Goal: Task Accomplishment & Management: Manage account settings

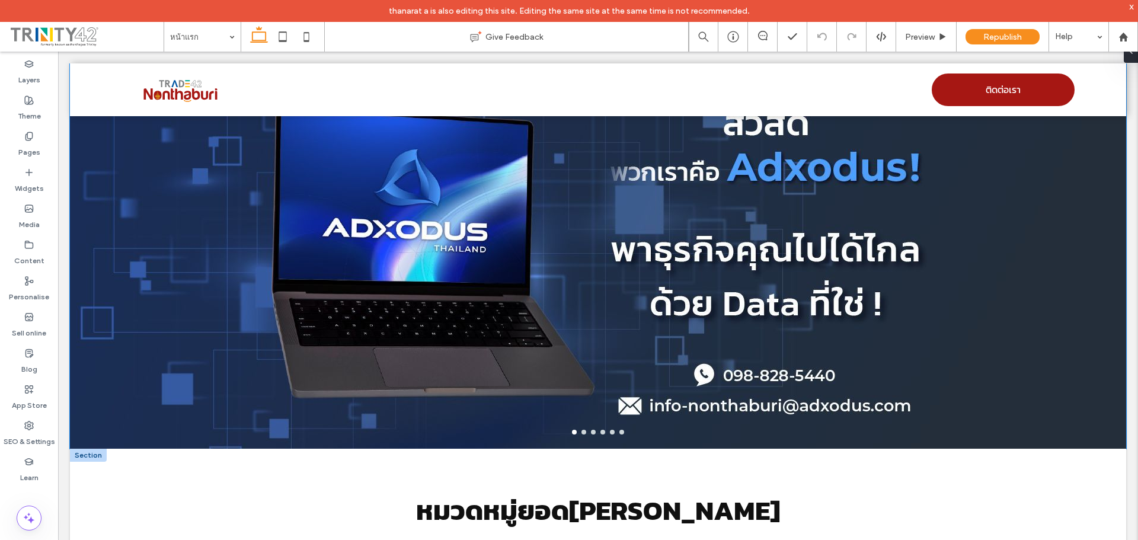
scroll to position [415, 0]
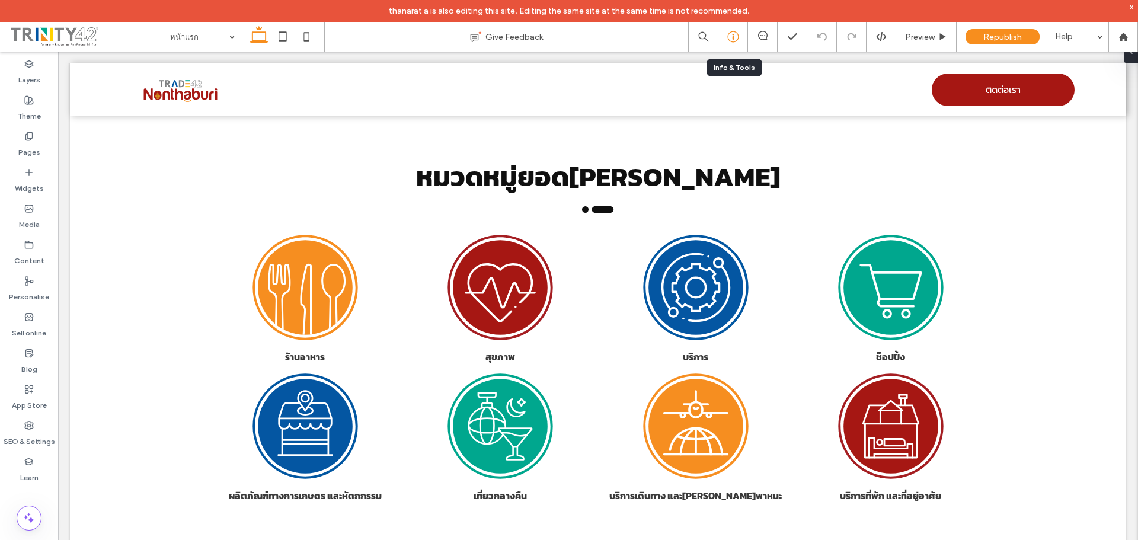
click at [735, 42] on use at bounding box center [733, 36] width 11 height 11
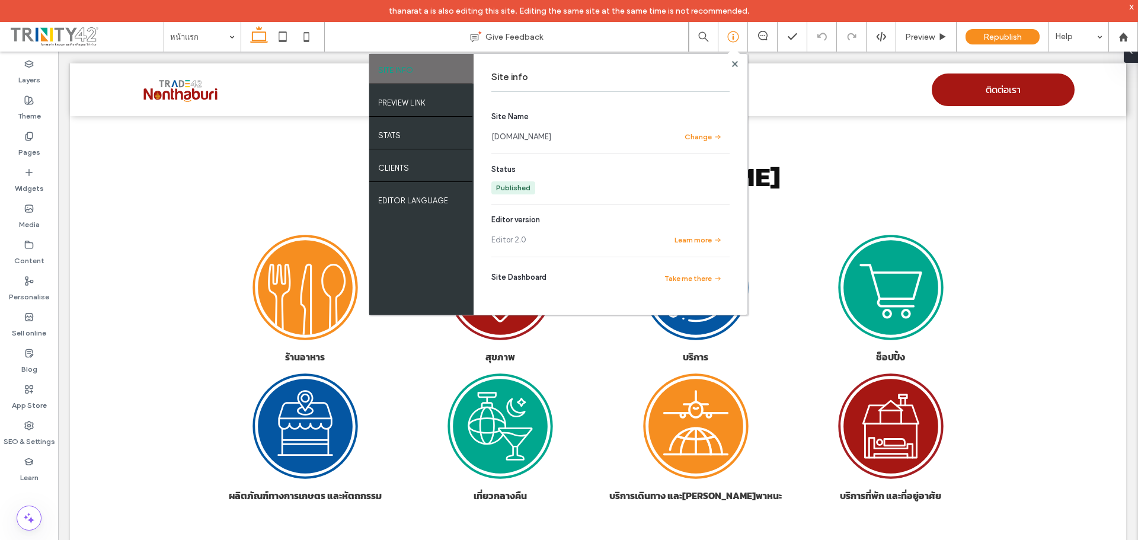
drag, startPoint x: 493, startPoint y: 133, endPoint x: 610, endPoint y: 135, distance: 117.4
click at [610, 135] on div "Site info Site Name [DOMAIN_NAME] Change Status Published Editor version Editor…" at bounding box center [611, 184] width 274 height 261
click at [23, 398] on label "App Store" at bounding box center [29, 402] width 35 height 17
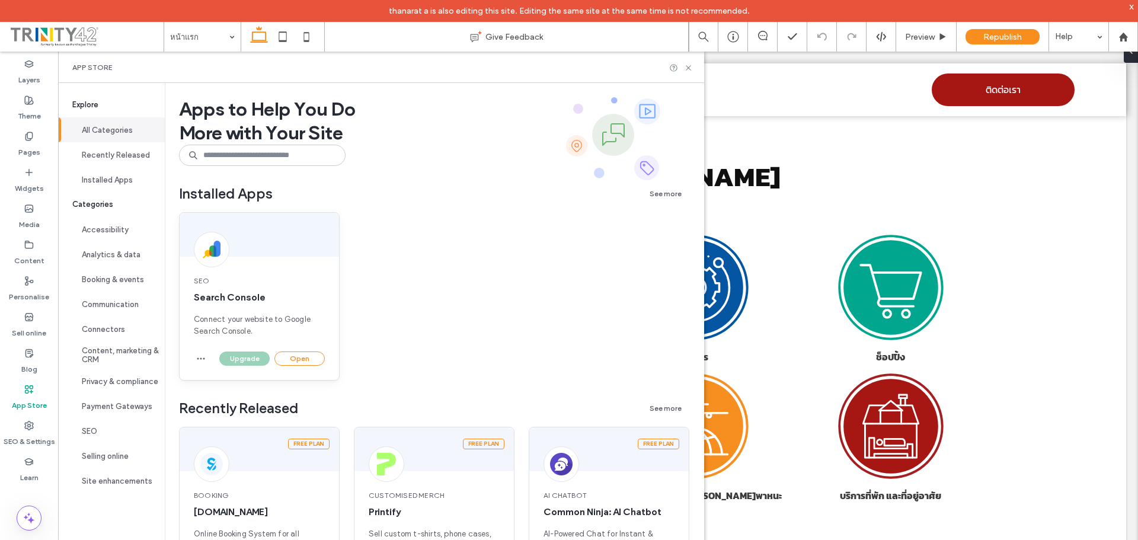
click at [305, 347] on div "SEO Search Console Connect your website to Google Search Console." at bounding box center [260, 306] width 160 height 90
click at [300, 357] on button "Open" at bounding box center [300, 359] width 50 height 14
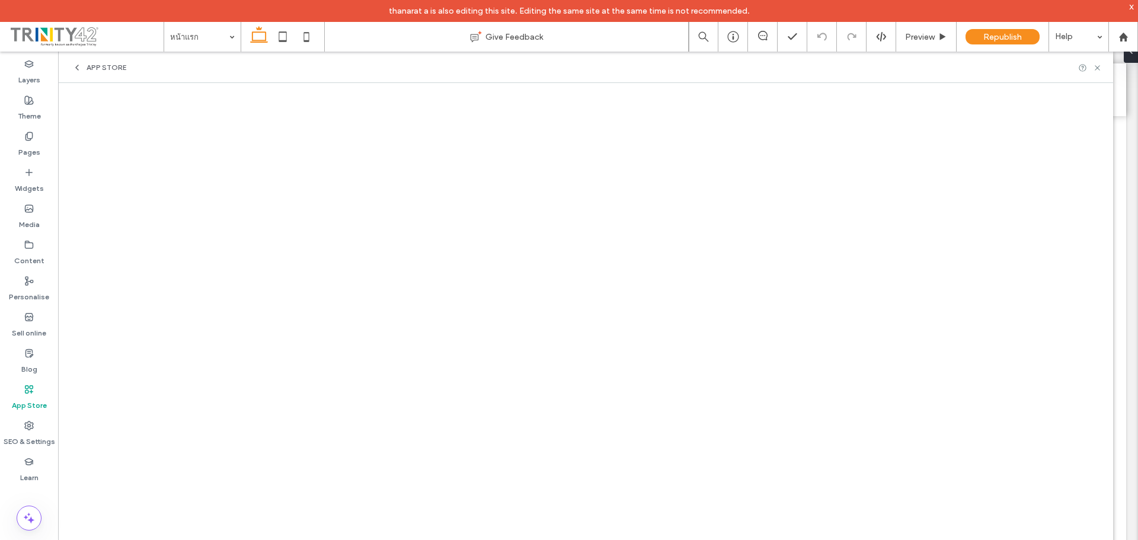
click at [28, 395] on label "App Store" at bounding box center [29, 402] width 35 height 17
click at [97, 56] on div "App Store" at bounding box center [585, 67] width 1055 height 31
click at [95, 63] on span "App Store" at bounding box center [107, 67] width 40 height 9
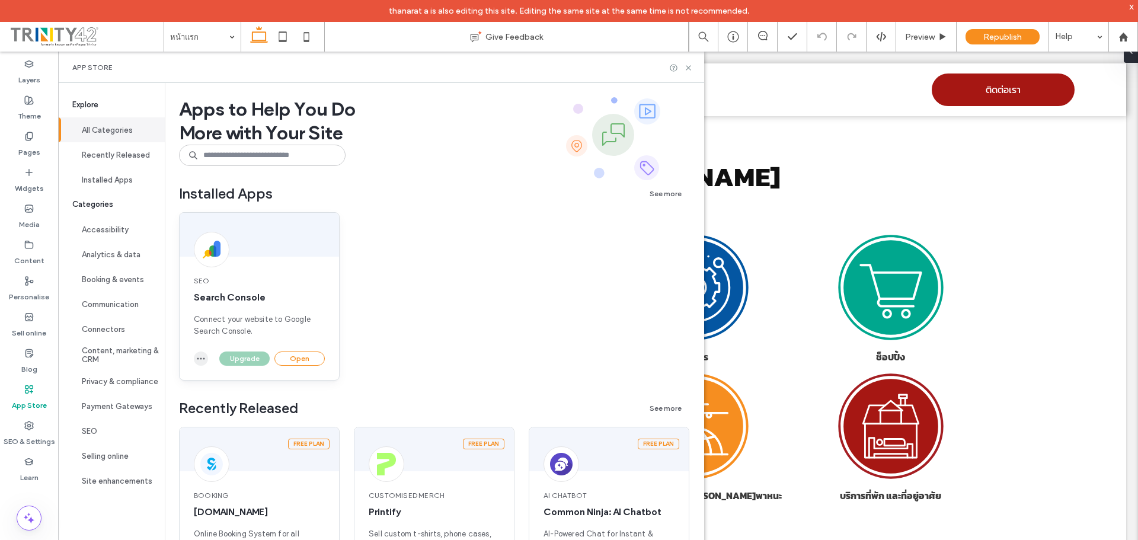
click at [195, 357] on span "button" at bounding box center [201, 359] width 14 height 14
click at [213, 391] on span "Uninstall app" at bounding box center [228, 387] width 49 height 12
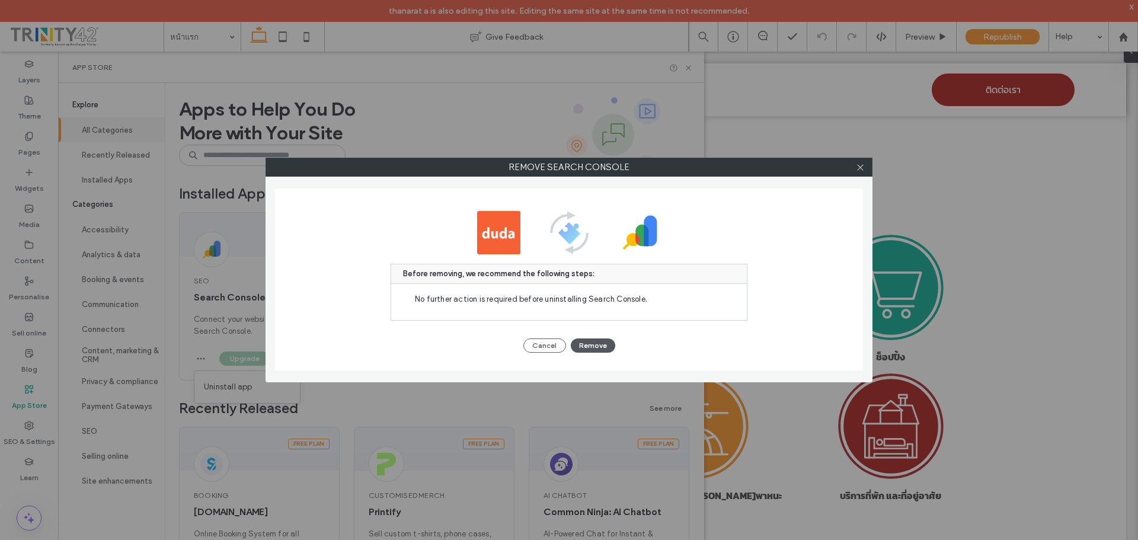
click at [594, 347] on button "Remove" at bounding box center [593, 346] width 44 height 14
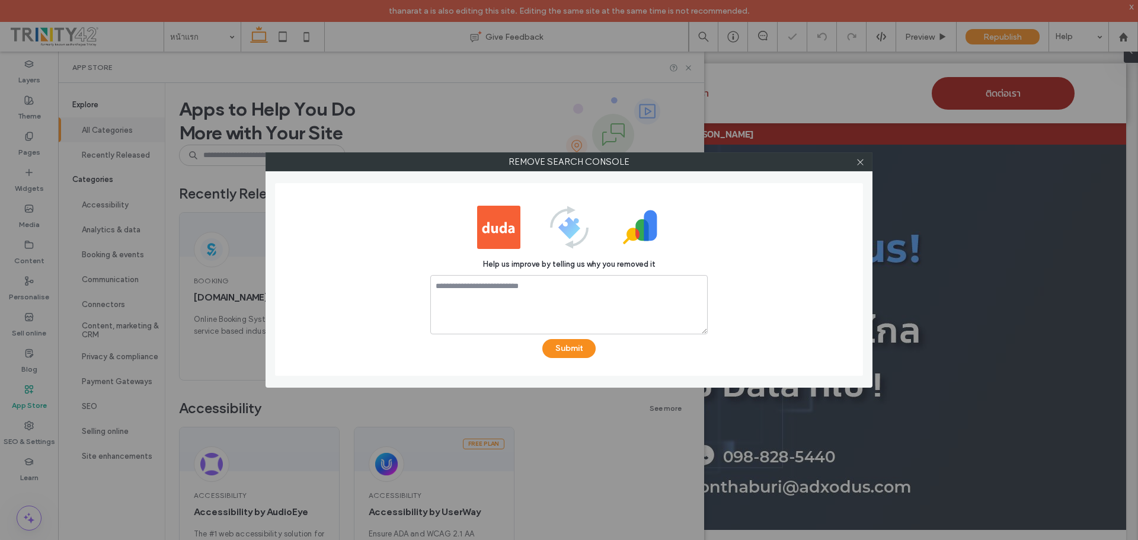
scroll to position [0, 0]
click at [862, 163] on use at bounding box center [860, 162] width 6 height 6
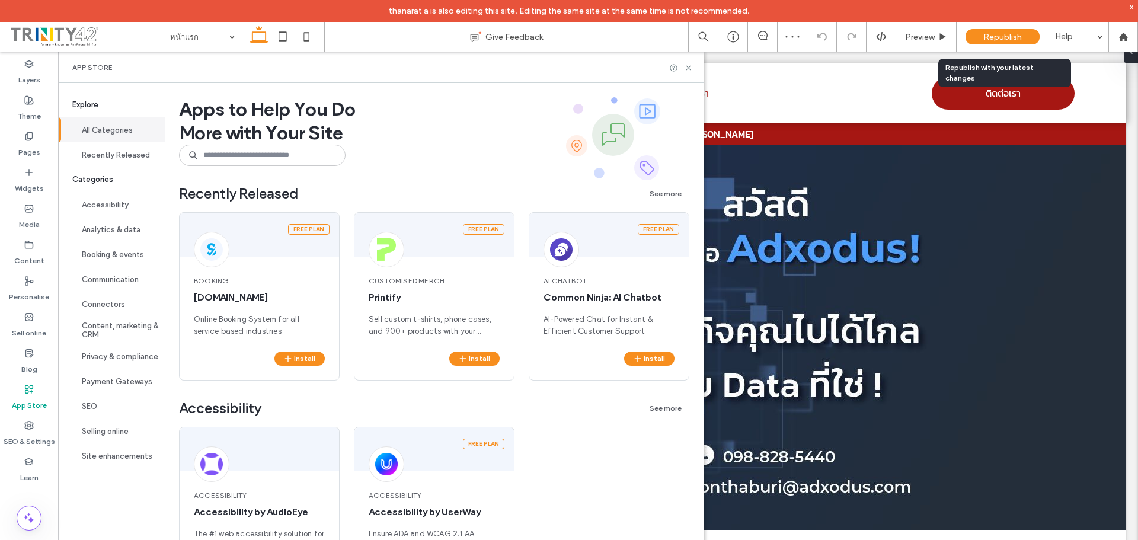
click at [999, 32] on span "Republish" at bounding box center [1003, 37] width 39 height 10
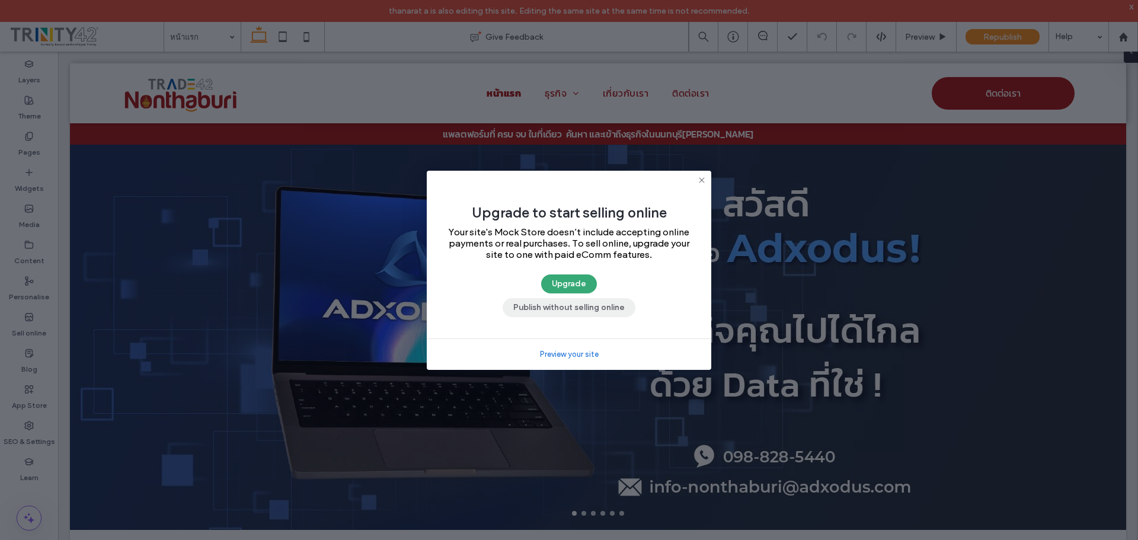
click at [554, 308] on button "Publish without selling online" at bounding box center [569, 307] width 133 height 19
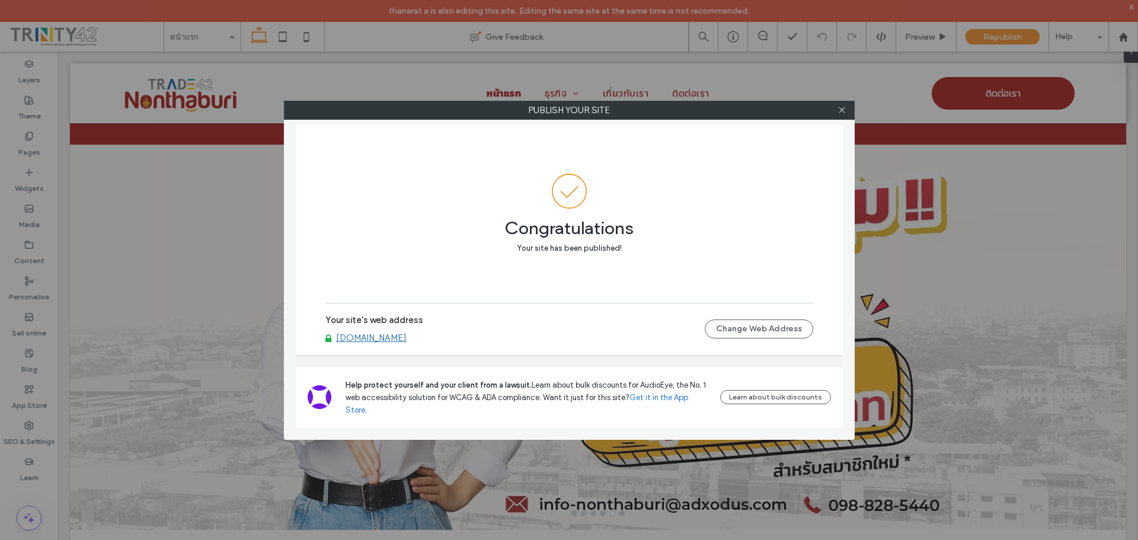
drag, startPoint x: 448, startPoint y: 359, endPoint x: 381, endPoint y: 302, distance: 88.0
click at [369, 348] on div "Your site's web address nonthaburi.trade42.co Change Web Address" at bounding box center [570, 329] width 488 height 38
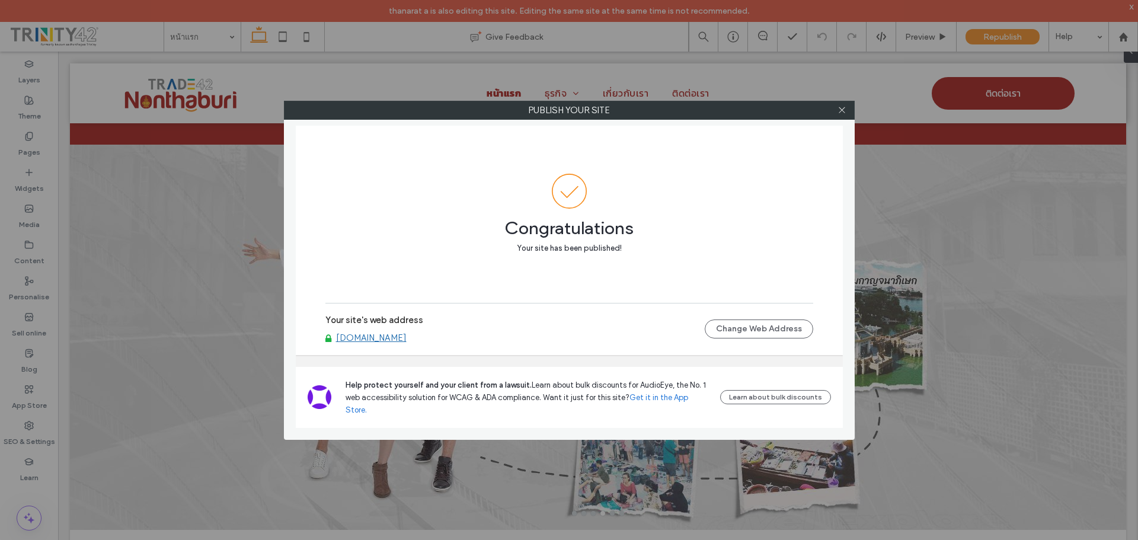
click at [371, 343] on link "nonthaburi.trade42.co" at bounding box center [371, 338] width 71 height 11
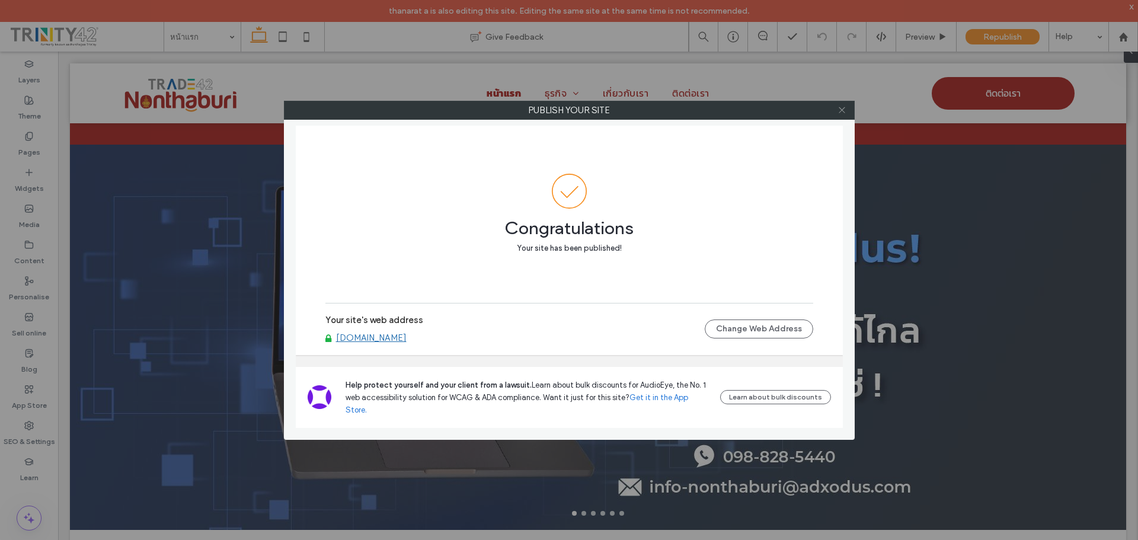
click at [845, 109] on icon at bounding box center [842, 110] width 9 height 9
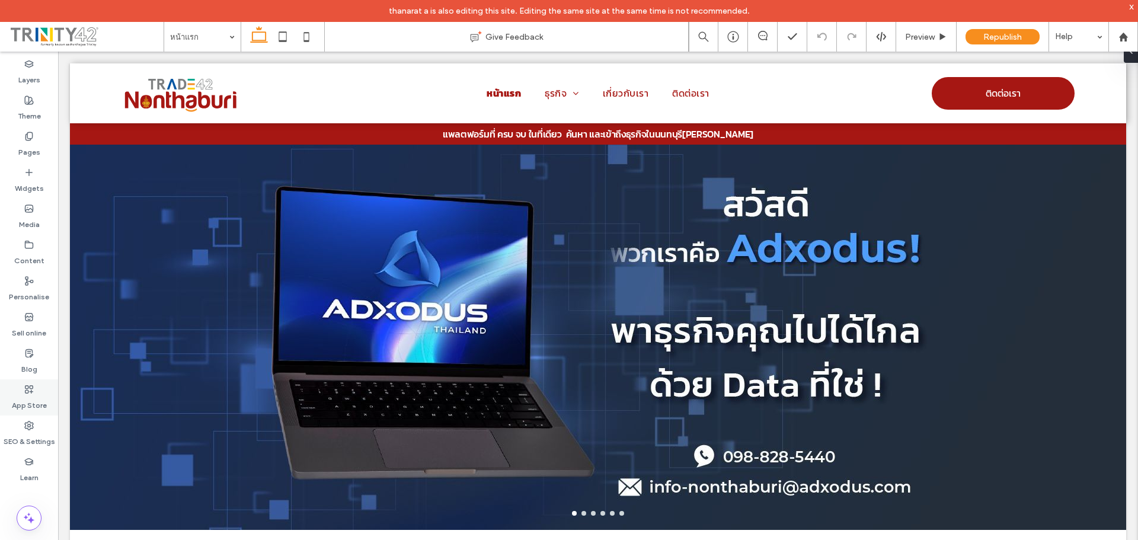
click at [37, 390] on div "App Store" at bounding box center [29, 397] width 58 height 36
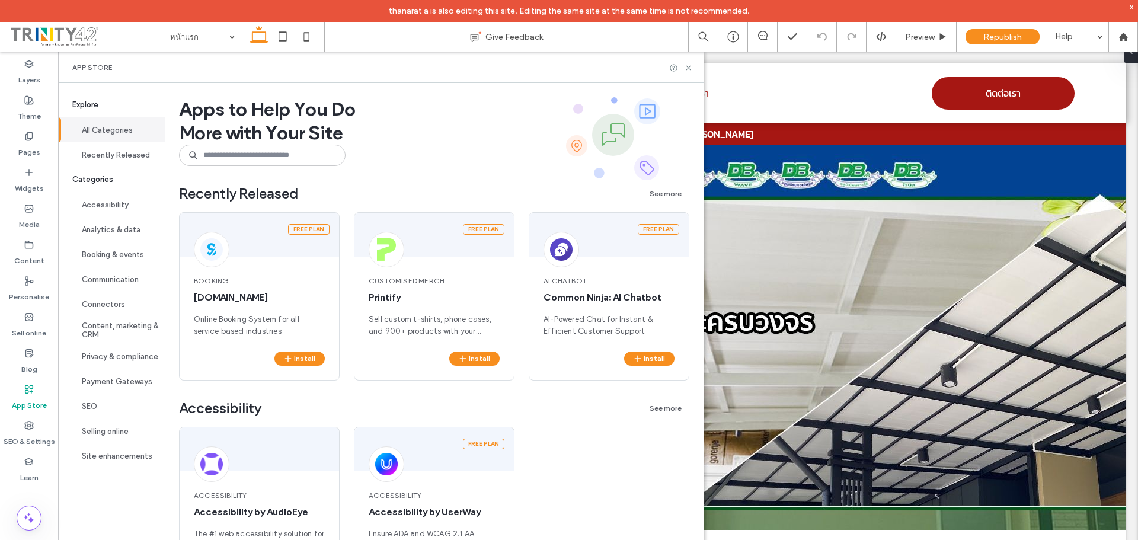
click at [43, 402] on label "App Store" at bounding box center [29, 402] width 35 height 17
click at [232, 156] on input at bounding box center [262, 155] width 167 height 21
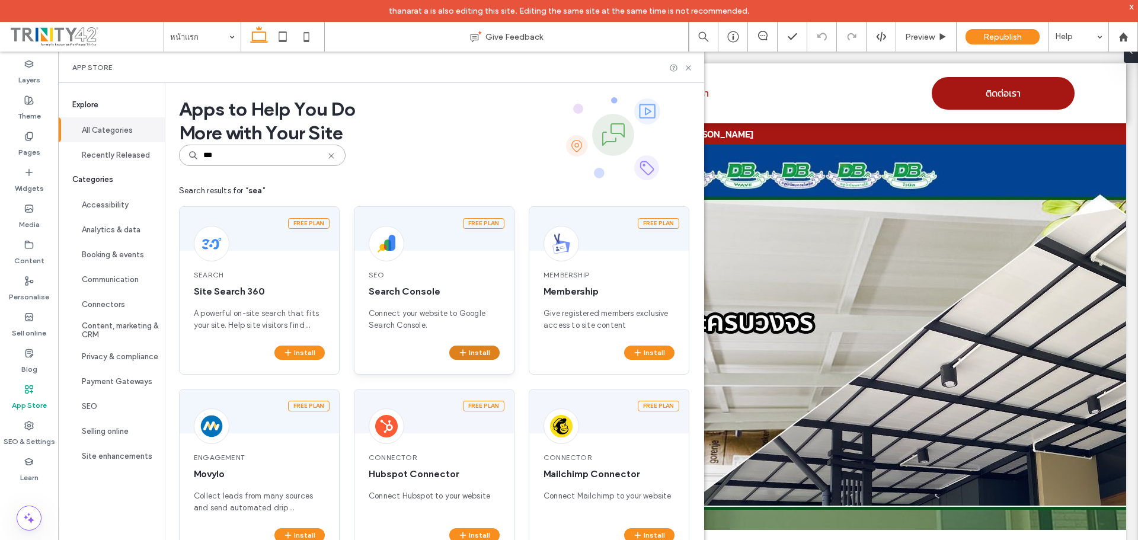
type input "***"
click at [474, 353] on button "Install" at bounding box center [474, 353] width 50 height 14
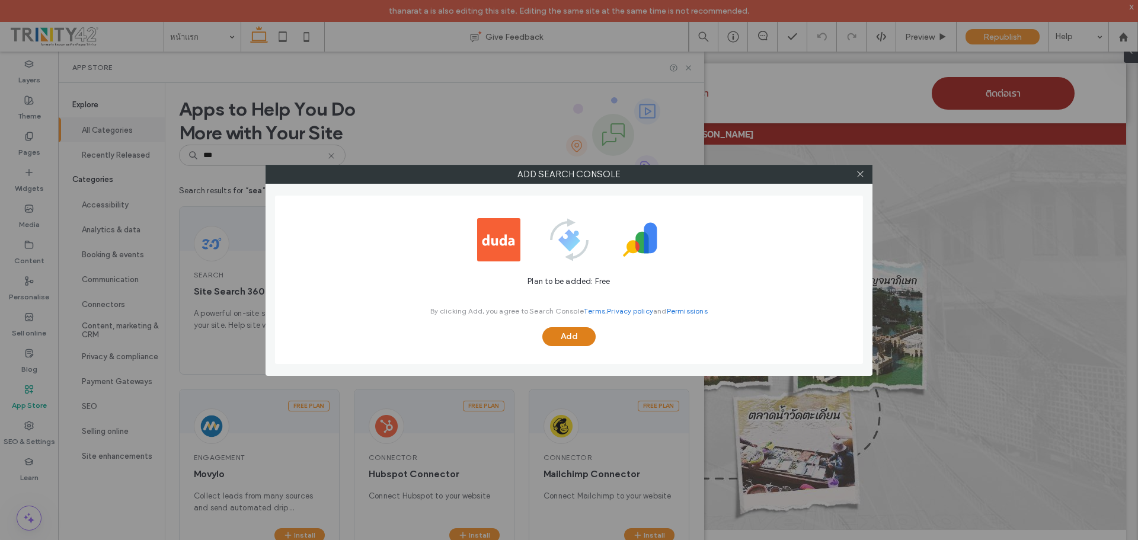
click at [572, 333] on button "Add" at bounding box center [569, 336] width 53 height 19
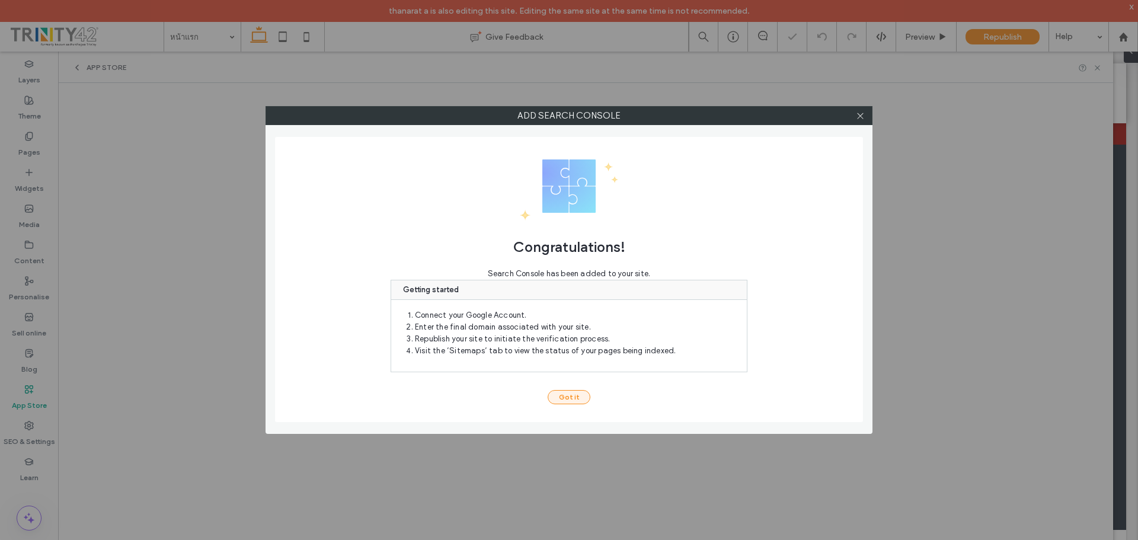
click at [557, 396] on button "Got it" at bounding box center [569, 397] width 43 height 14
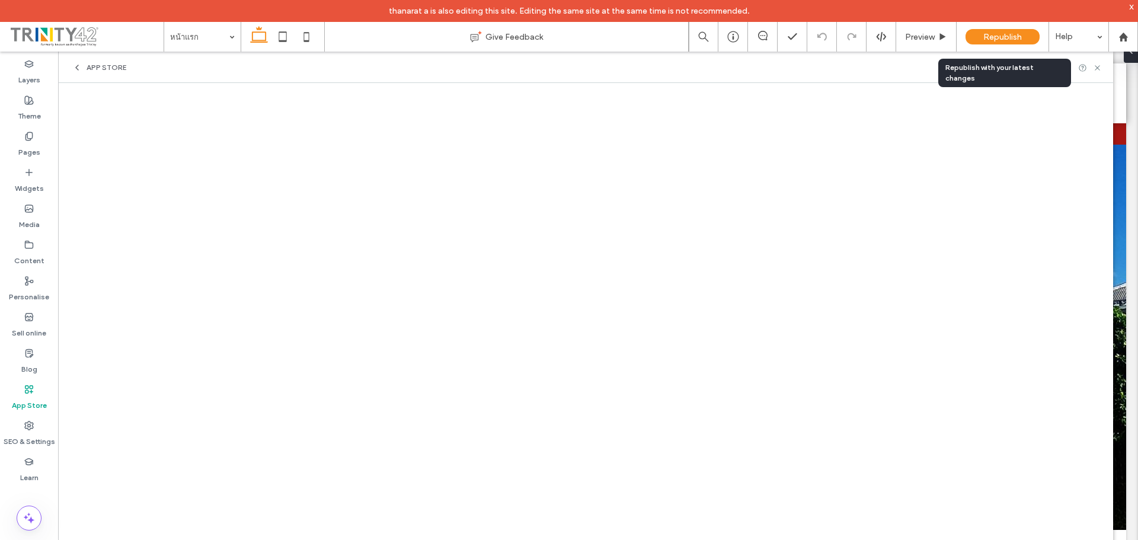
click at [1017, 33] on span "Republish" at bounding box center [1003, 37] width 39 height 10
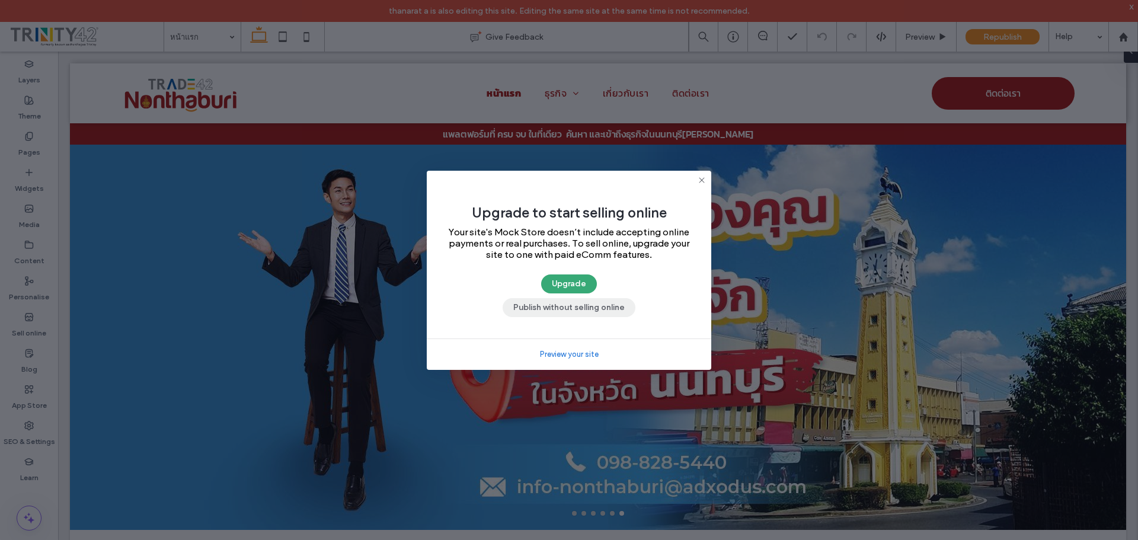
click at [565, 308] on button "Publish without selling online" at bounding box center [569, 307] width 133 height 19
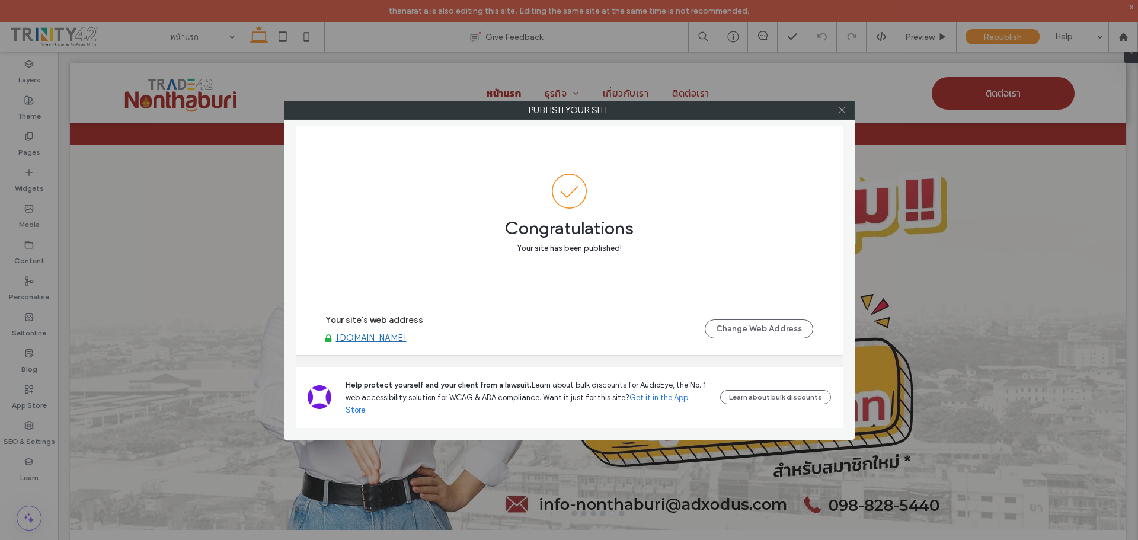
click at [846, 112] on icon at bounding box center [842, 110] width 9 height 9
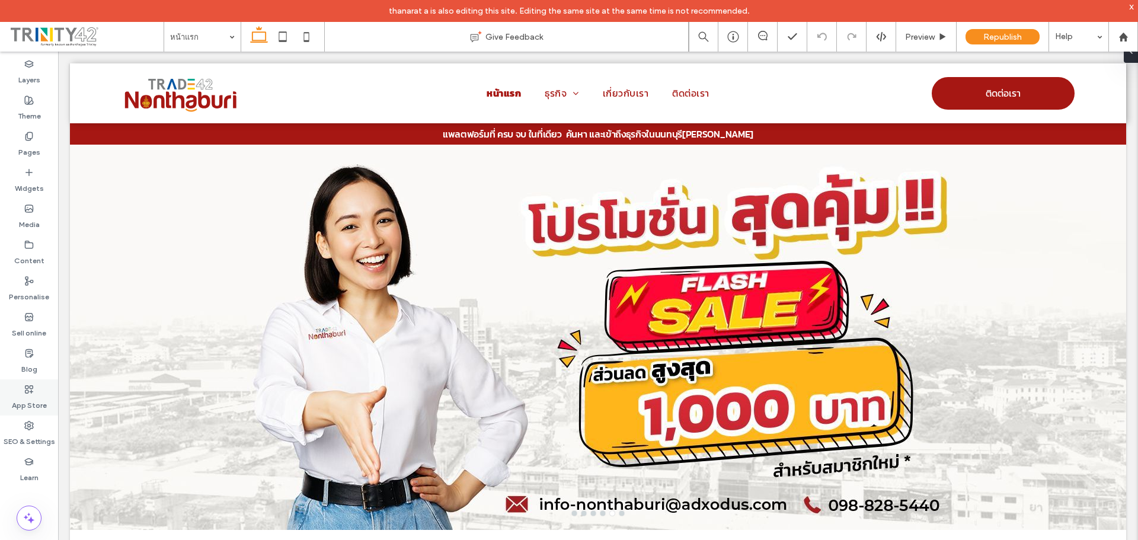
click at [29, 400] on label "App Store" at bounding box center [29, 402] width 35 height 17
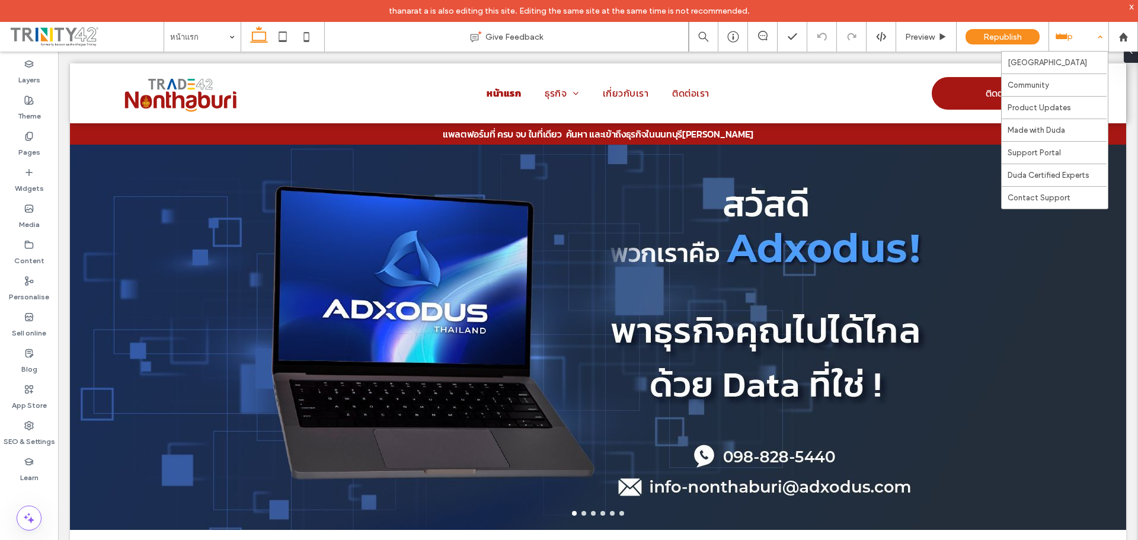
click at [1064, 33] on div "Help" at bounding box center [1079, 37] width 59 height 30
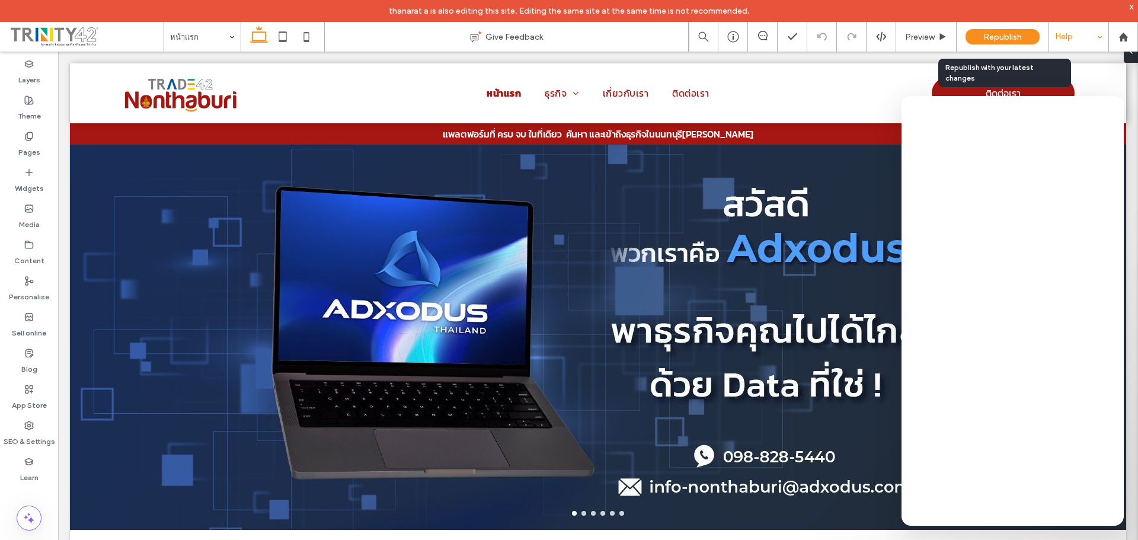
click at [1026, 39] on div "Republish" at bounding box center [1003, 36] width 74 height 15
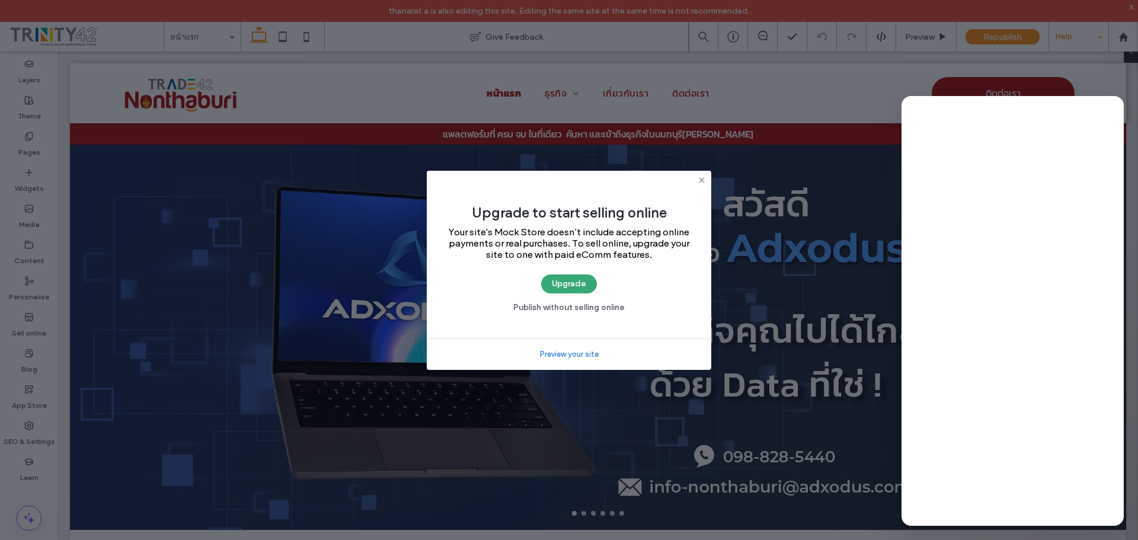
click at [702, 183] on icon at bounding box center [701, 180] width 9 height 9
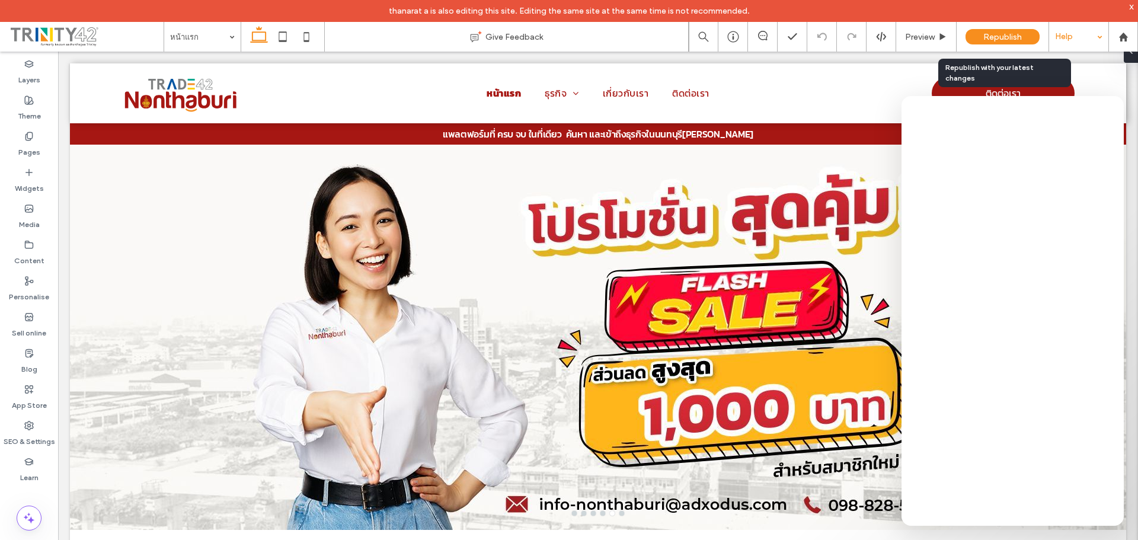
click at [996, 34] on span "Republish" at bounding box center [1003, 37] width 39 height 10
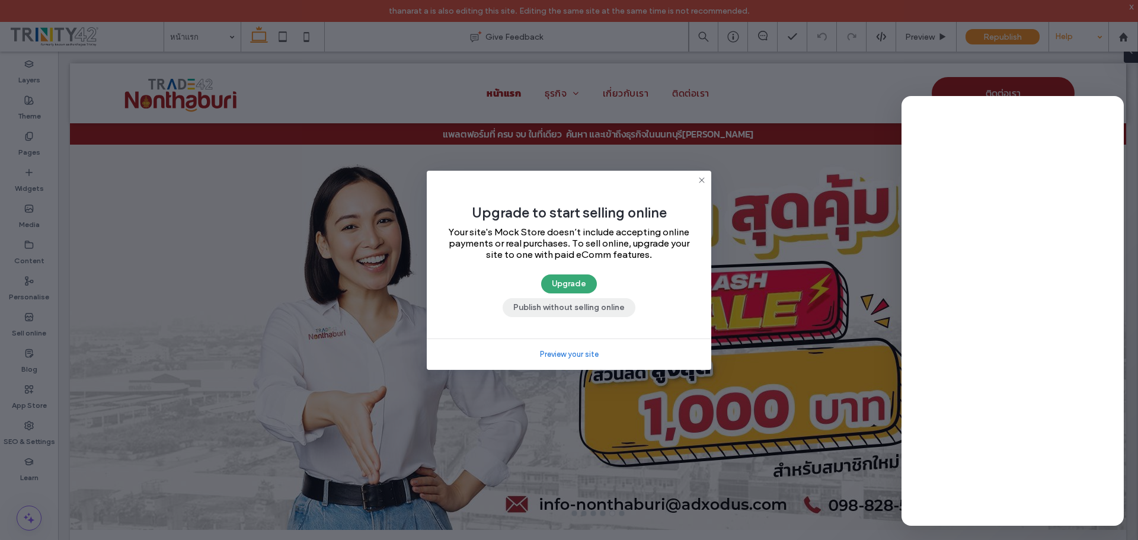
click at [567, 308] on button "Publish without selling online" at bounding box center [569, 307] width 133 height 19
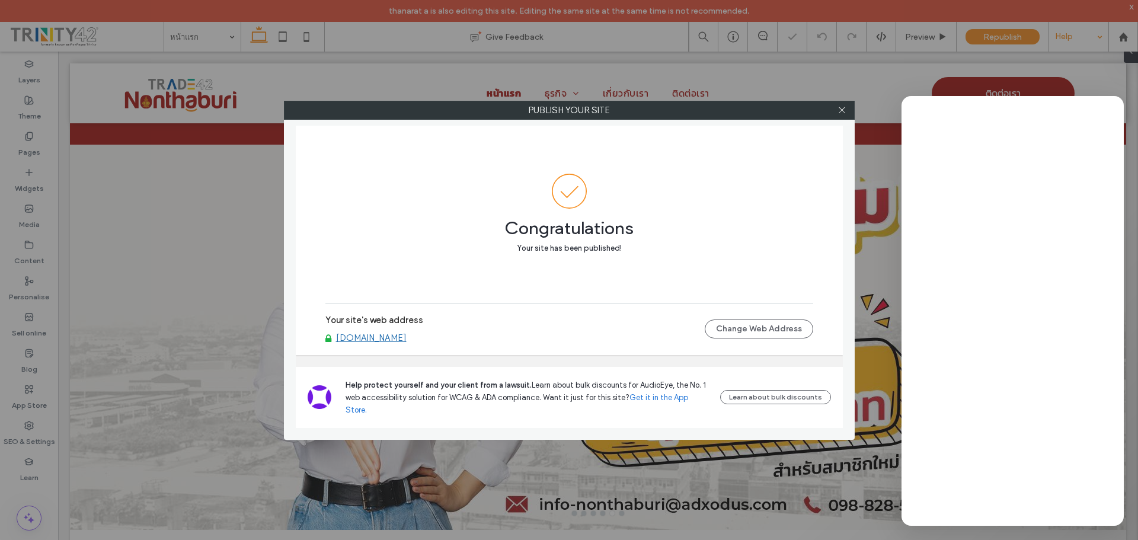
click at [397, 343] on link "nonthaburi.trade42.co" at bounding box center [371, 338] width 71 height 11
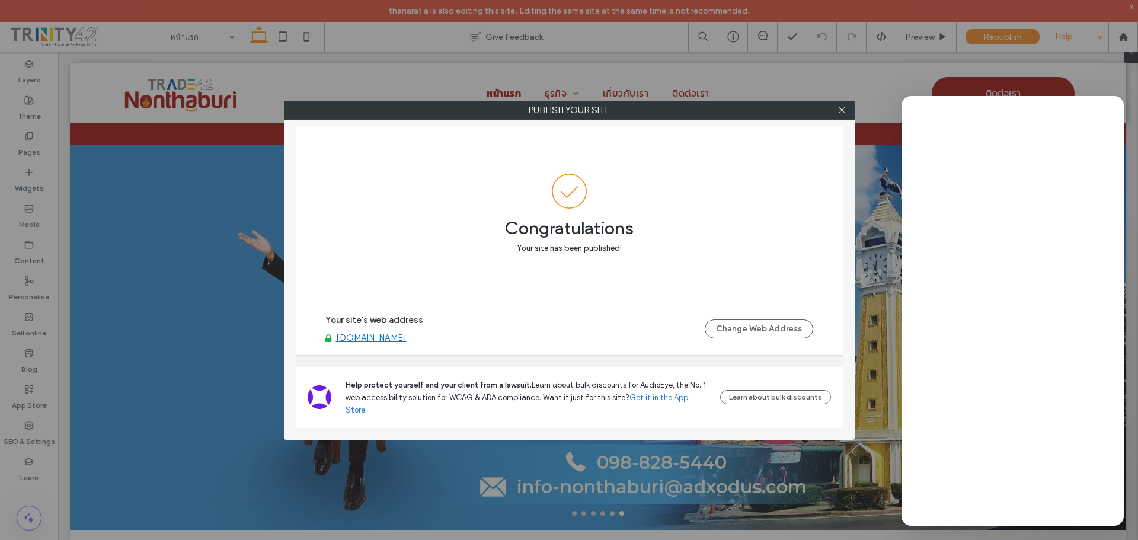
click at [253, 302] on div "Publish your site Congratulations Your site has been published! Your site's web…" at bounding box center [569, 270] width 1138 height 540
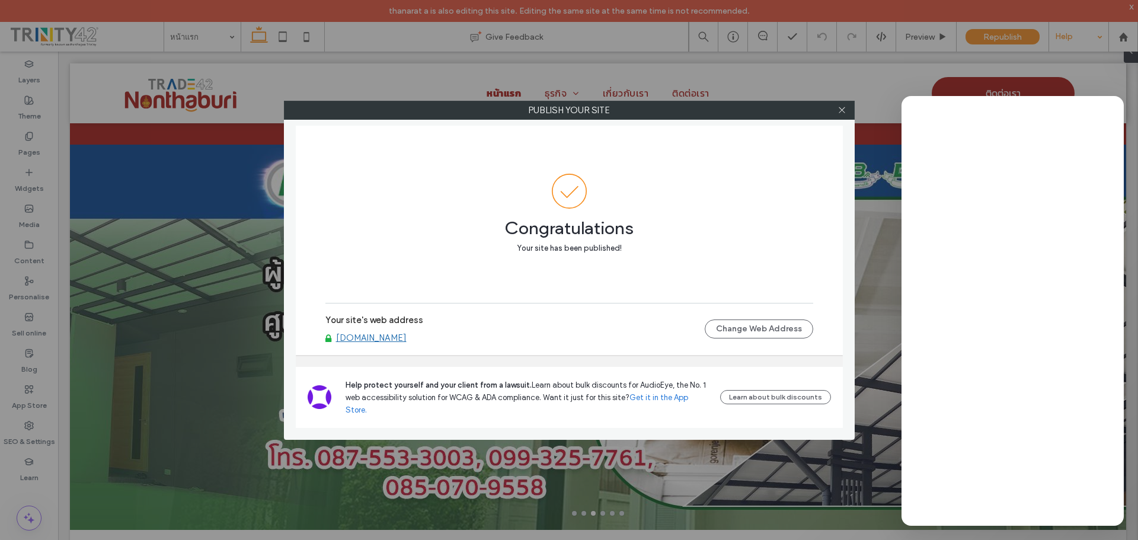
click at [119, 254] on div "Publish your site Congratulations Your site has been published! Your site's web…" at bounding box center [569, 270] width 1138 height 540
click at [845, 109] on icon at bounding box center [842, 110] width 9 height 9
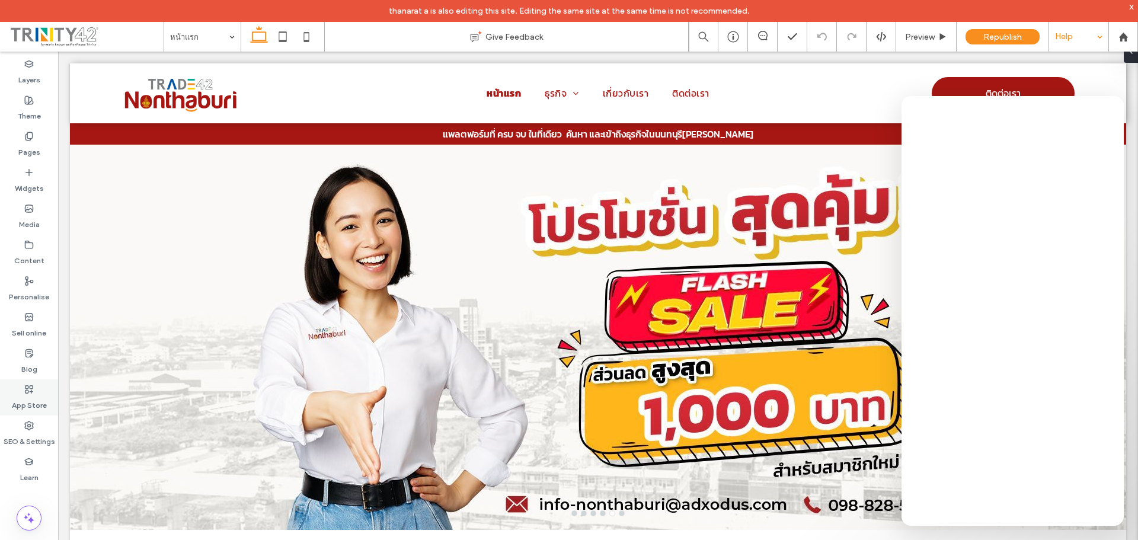
drag, startPoint x: 125, startPoint y: 318, endPoint x: 24, endPoint y: 401, distance: 131.4
click at [24, 401] on label "App Store" at bounding box center [29, 402] width 35 height 17
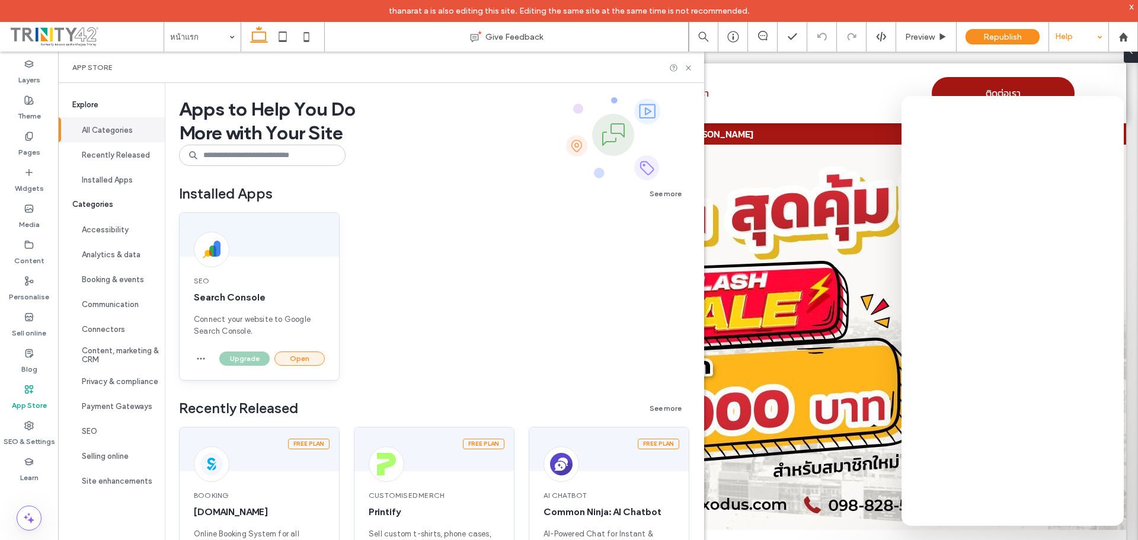
click at [283, 354] on button "Open" at bounding box center [300, 359] width 50 height 14
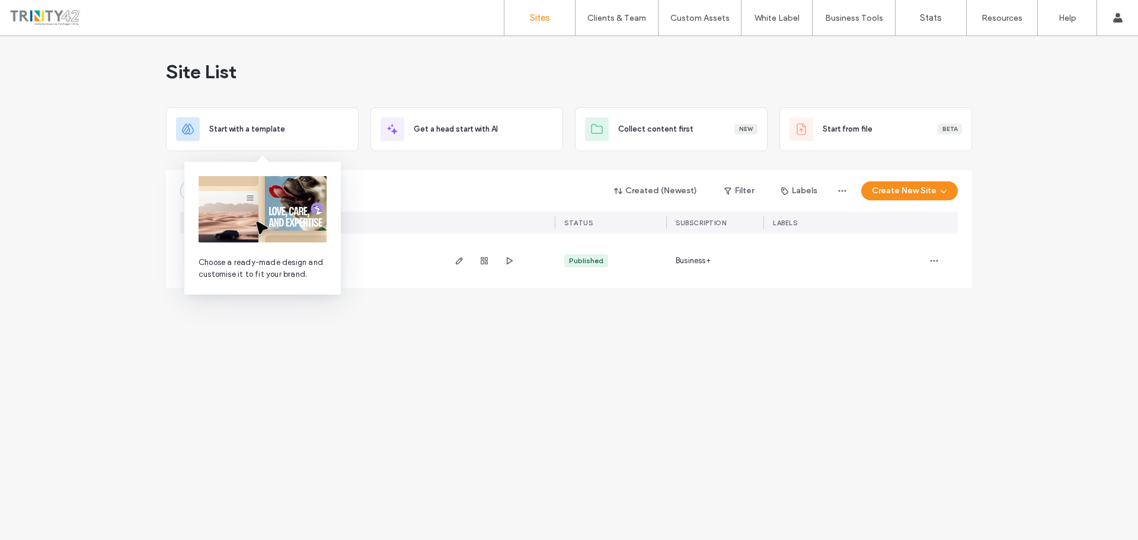
click at [214, 190] on img at bounding box center [263, 209] width 128 height 66
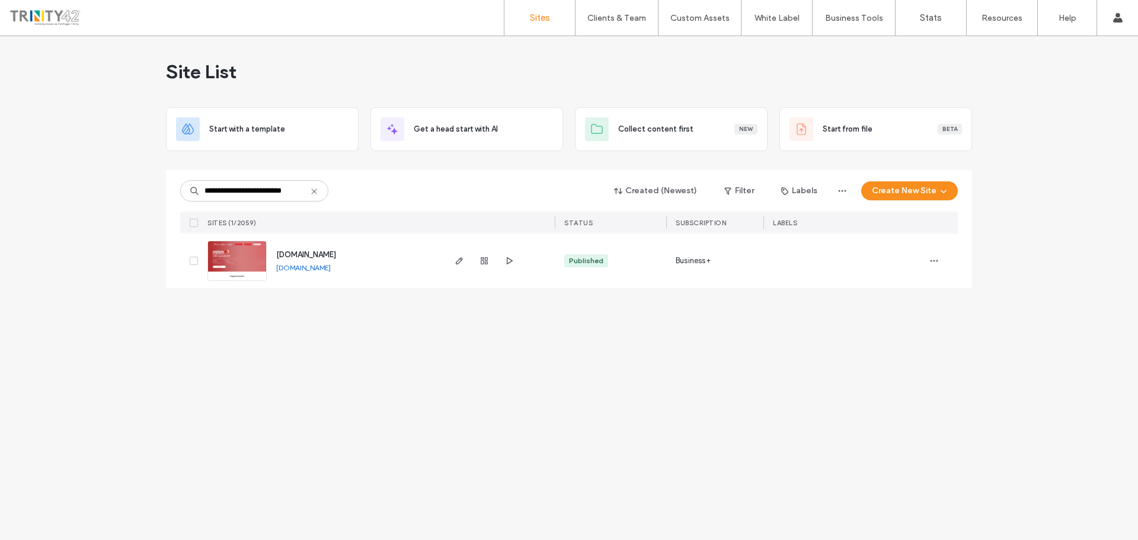
click at [393, 286] on div "summit.impact-volution.com summit.impact-volution.com" at bounding box center [355, 261] width 176 height 55
drag, startPoint x: 376, startPoint y: 273, endPoint x: 277, endPoint y: 276, distance: 99.1
click at [277, 276] on div "summit.impact-volution.com summit.impact-volution.com" at bounding box center [355, 261] width 176 height 55
copy link "summit.impact-volution.com"
click at [283, 269] on link "summit.impact-volution.com" at bounding box center [303, 267] width 55 height 9
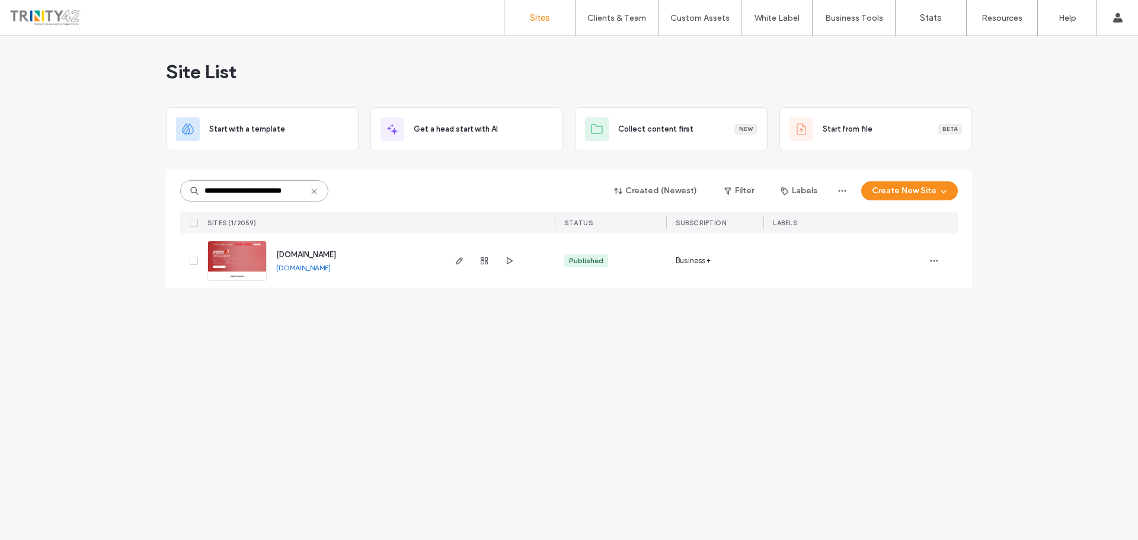
click at [219, 194] on input "**********" at bounding box center [254, 190] width 148 height 21
drag, startPoint x: 219, startPoint y: 194, endPoint x: 321, endPoint y: 194, distance: 102.6
click at [321, 194] on input "**********" at bounding box center [254, 190] width 148 height 21
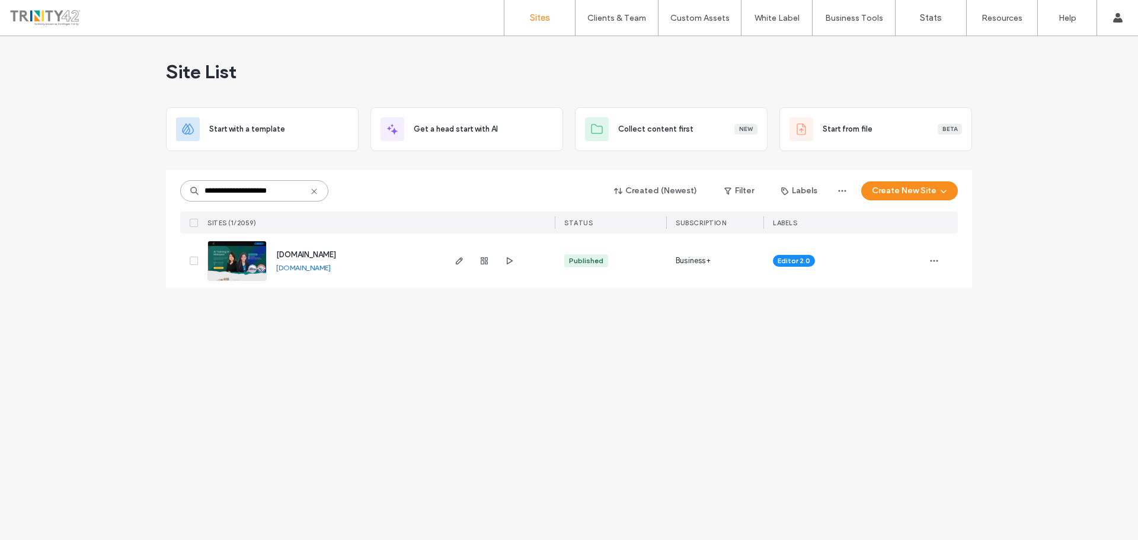
type input "**********"
click at [310, 367] on div "**********" at bounding box center [569, 288] width 1138 height 504
click at [452, 261] on div at bounding box center [499, 261] width 112 height 55
click at [454, 263] on span "button" at bounding box center [459, 261] width 14 height 14
